Goal: Information Seeking & Learning: Learn about a topic

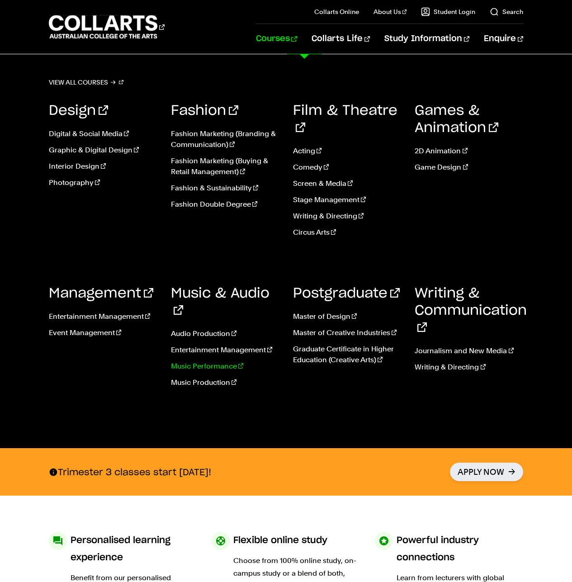
drag, startPoint x: 201, startPoint y: 346, endPoint x: 188, endPoint y: 335, distance: 17.3
click at [188, 361] on link "Music Performance" at bounding box center [225, 366] width 109 height 11
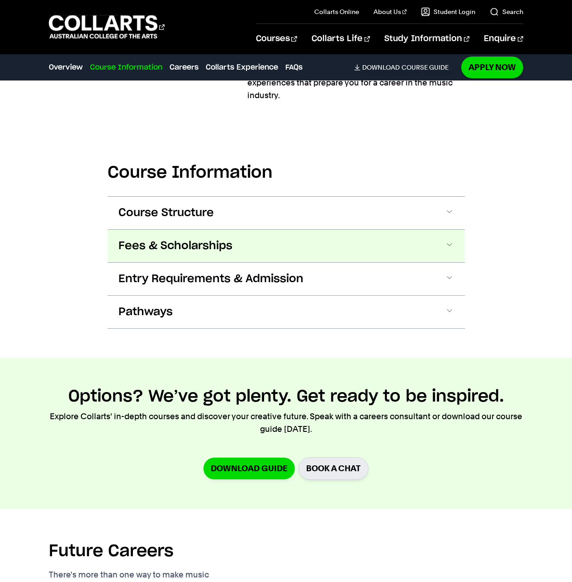
click at [238, 230] on button "Fees & Scholarships" at bounding box center [286, 246] width 357 height 33
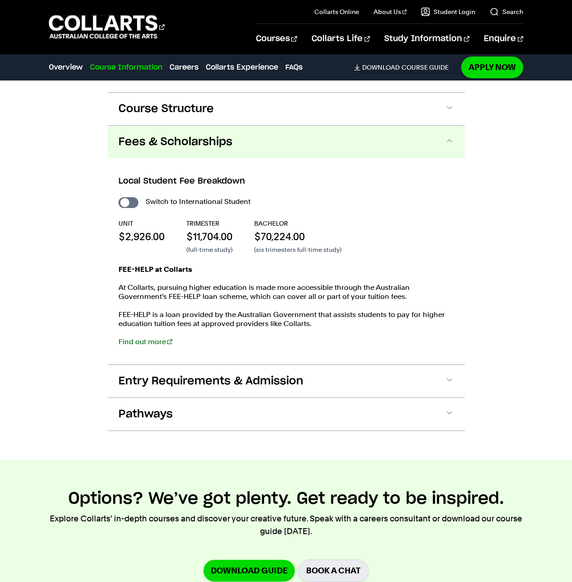
scroll to position [962, 0]
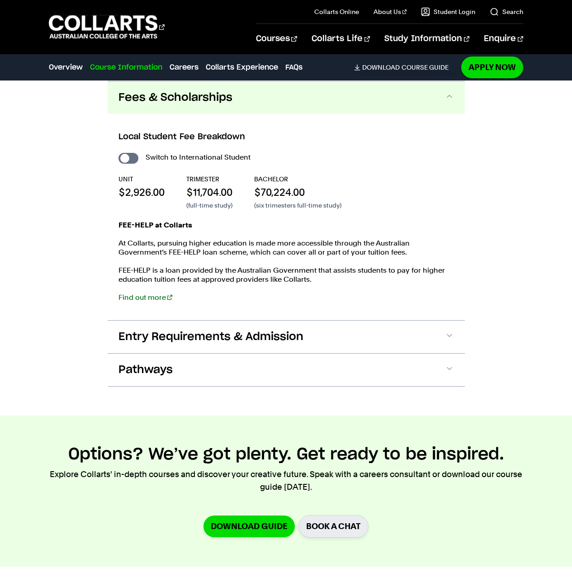
click at [214, 119] on div "Local Student Fee Breakdown Switch to International Student UNIT $2,926.00 TRIM…" at bounding box center [286, 217] width 357 height 206
click at [211, 108] on button "Fees & Scholarships" at bounding box center [286, 97] width 357 height 33
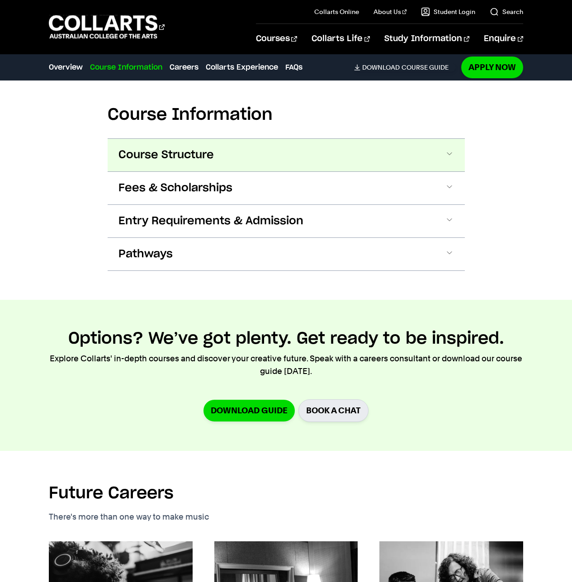
click at [220, 153] on button "Course Structure" at bounding box center [286, 155] width 357 height 33
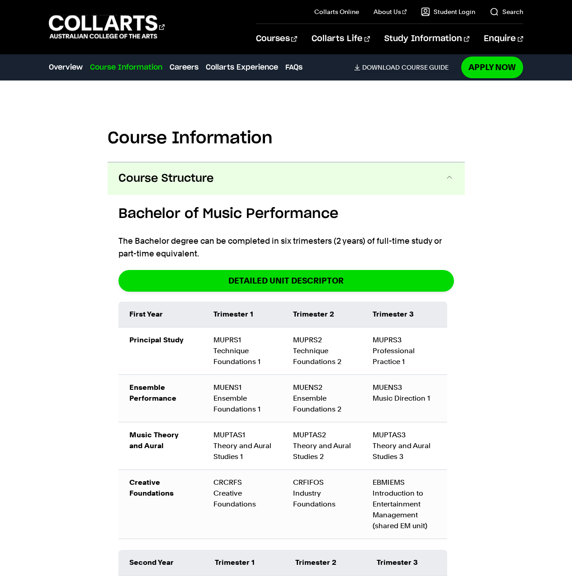
scroll to position [839, 0]
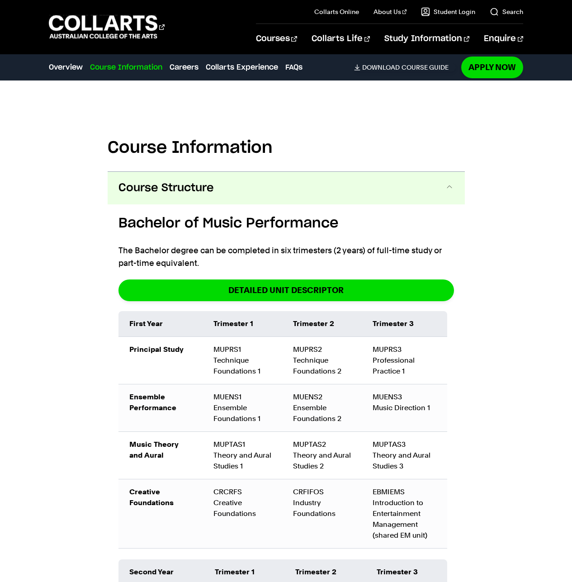
click at [220, 195] on button "Course Structure" at bounding box center [286, 188] width 357 height 33
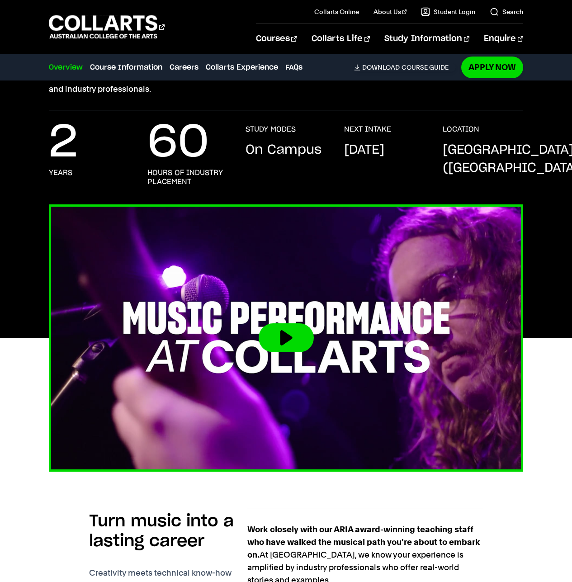
scroll to position [0, 0]
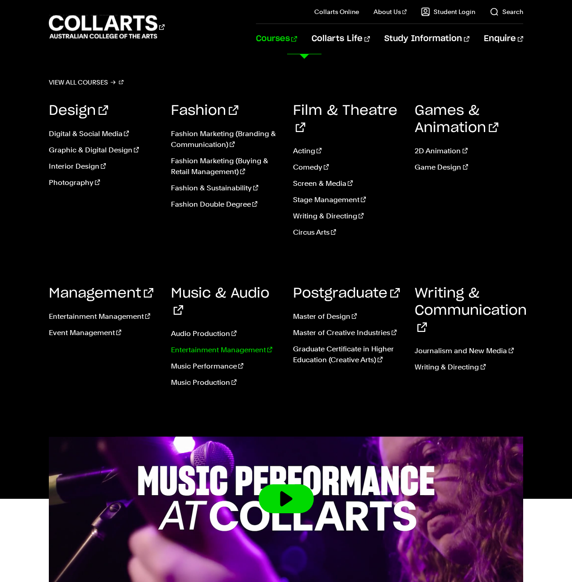
click at [211, 345] on link "Entertainment Management" at bounding box center [225, 350] width 109 height 11
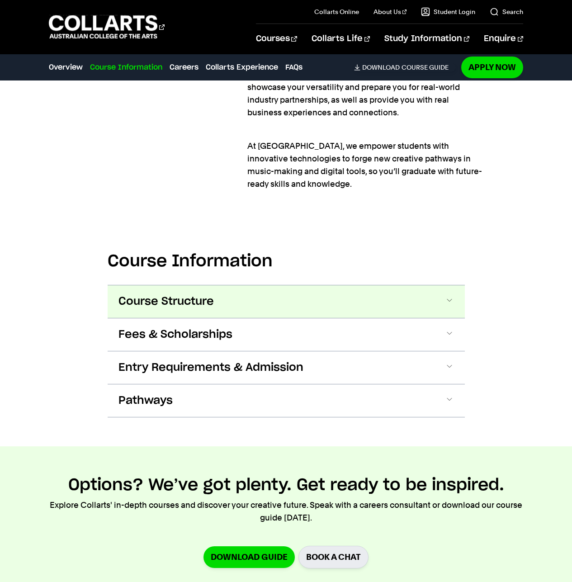
click at [191, 296] on span "Course Structure" at bounding box center [165, 301] width 95 height 14
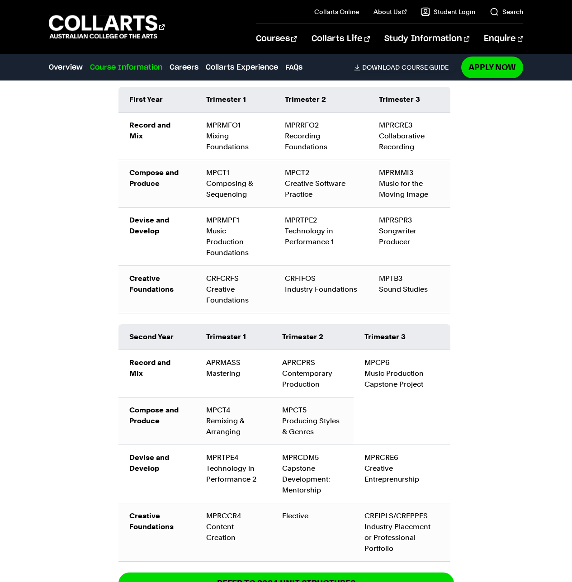
scroll to position [1334, 0]
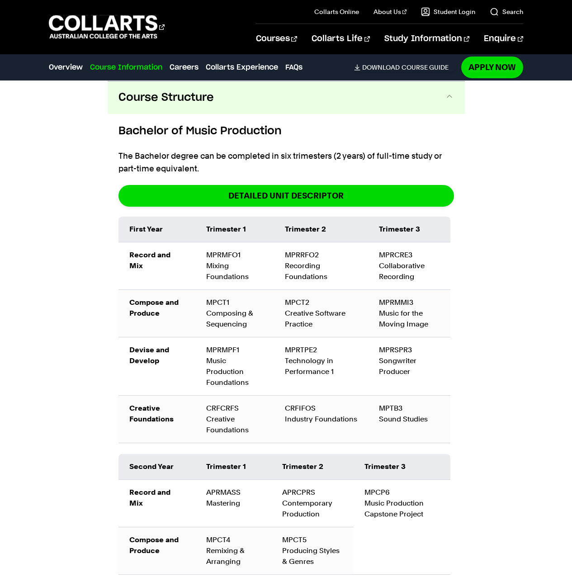
click at [195, 102] on span "Course Structure" at bounding box center [165, 97] width 95 height 14
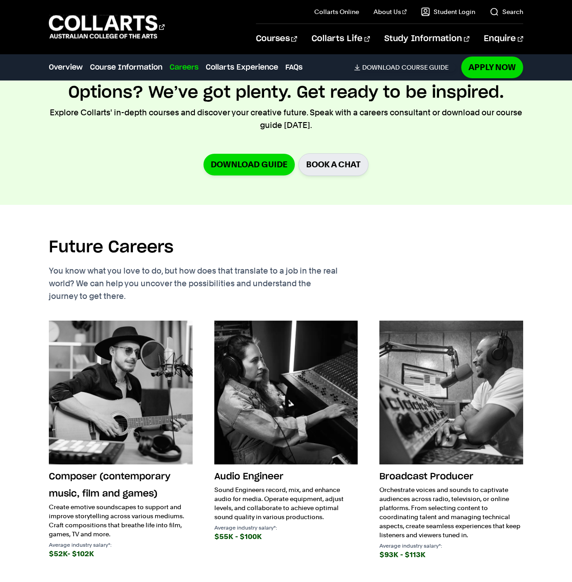
scroll to position [1515, 0]
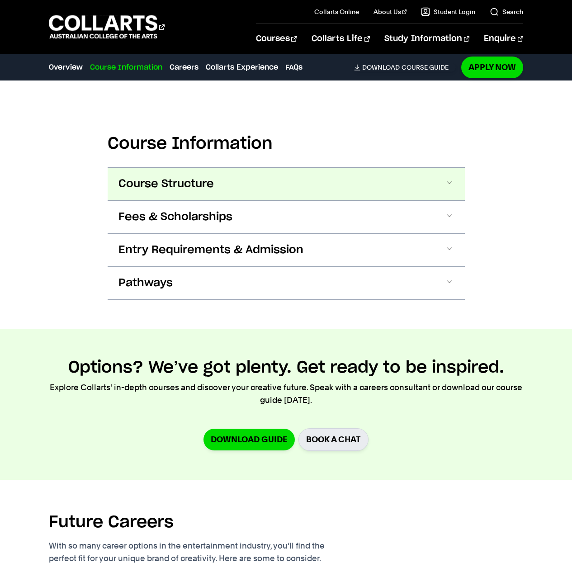
click at [214, 168] on button "Course Structure" at bounding box center [286, 184] width 357 height 33
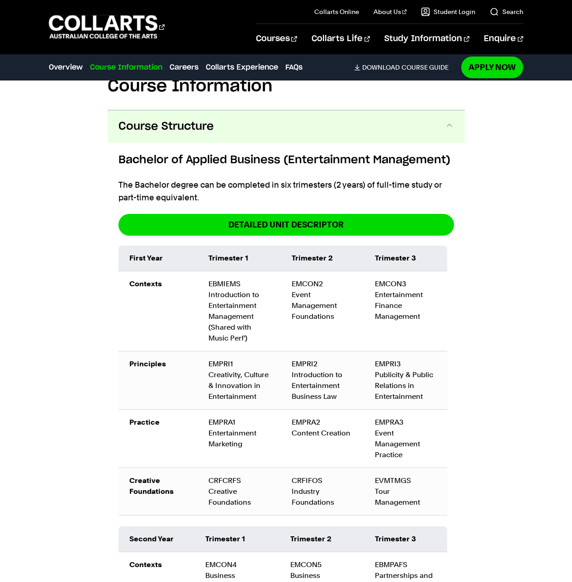
scroll to position [1463, 0]
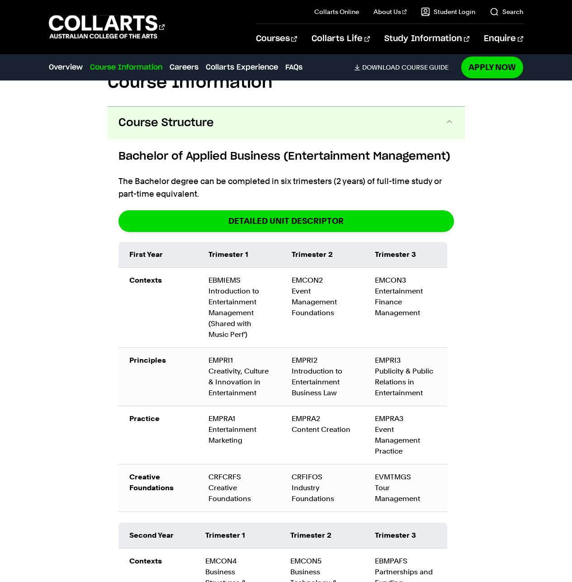
click at [208, 107] on button "Course Structure" at bounding box center [286, 123] width 357 height 33
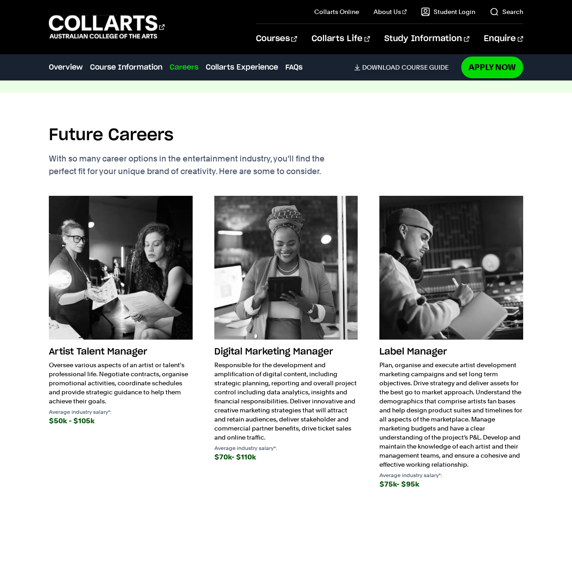
scroll to position [1779, 0]
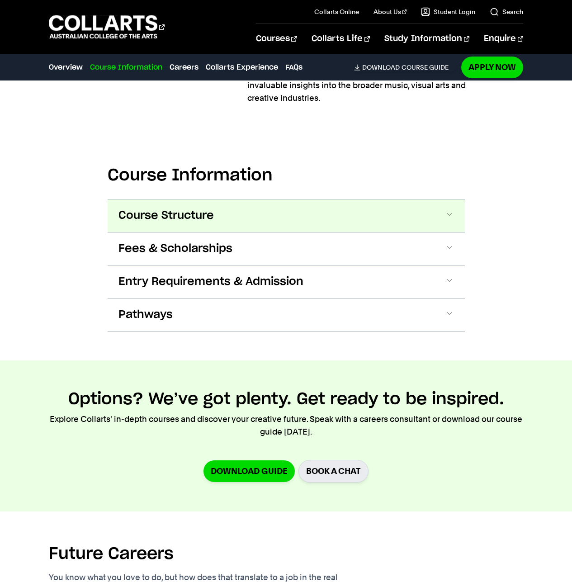
click at [188, 199] on button "Course Structure" at bounding box center [286, 215] width 357 height 33
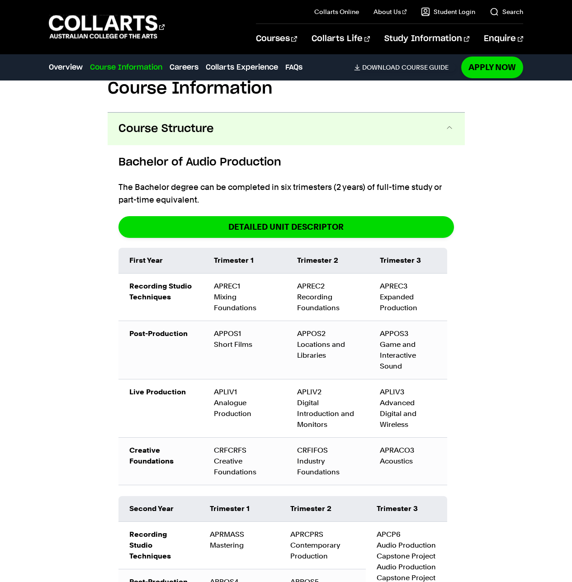
scroll to position [1010, 0]
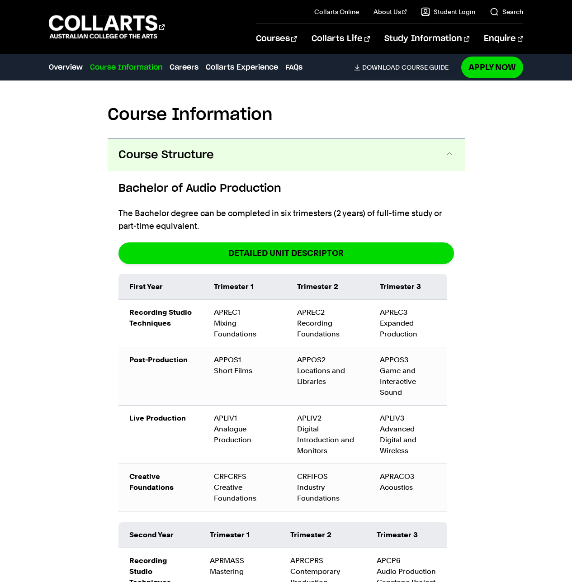
click at [190, 108] on section "Course Information Course Structure Bachelor of Audio Production The Bachelor d…" at bounding box center [286, 501] width 357 height 876
click at [205, 139] on button "Course Structure" at bounding box center [286, 155] width 357 height 33
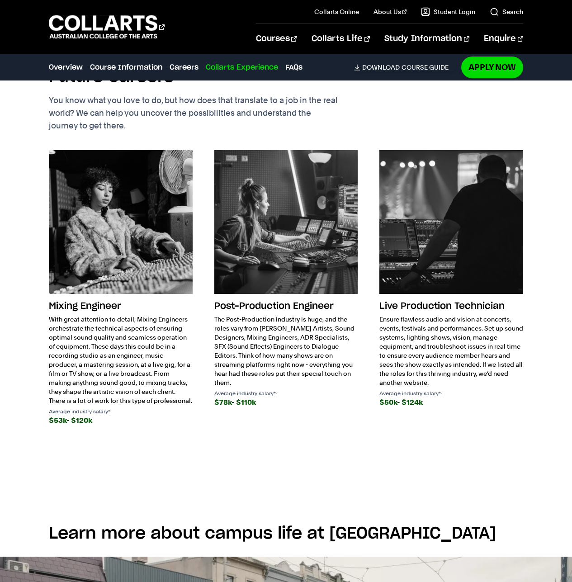
scroll to position [1372, 0]
